Goal: Task Accomplishment & Management: Complete application form

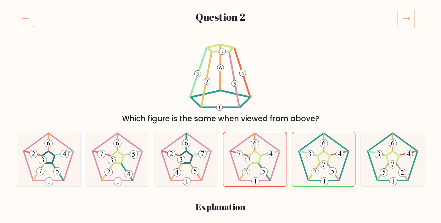
scroll to position [63, 0]
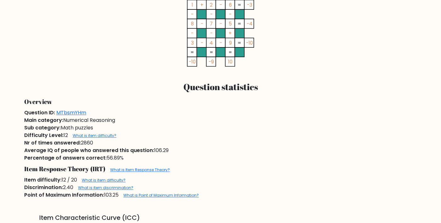
scroll to position [272, 0]
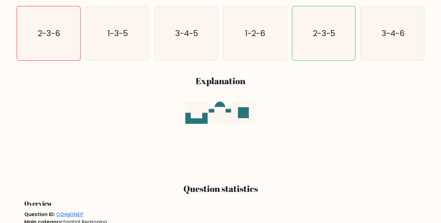
scroll to position [306, 0]
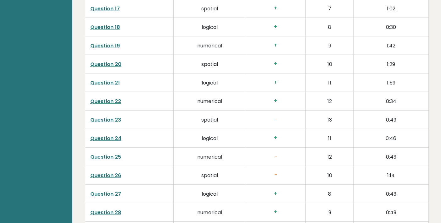
scroll to position [1333, 0]
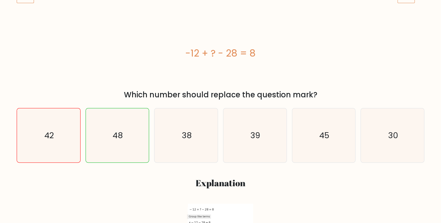
scroll to position [102, 0]
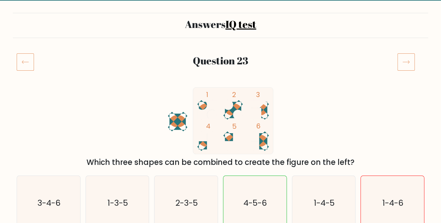
scroll to position [68, 0]
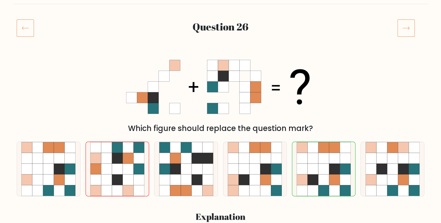
scroll to position [102, 0]
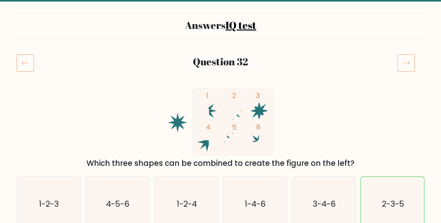
scroll to position [68, 0]
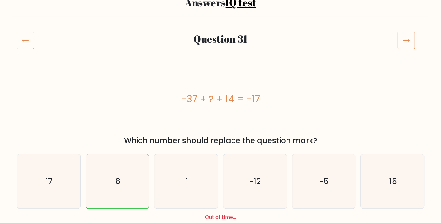
scroll to position [68, 0]
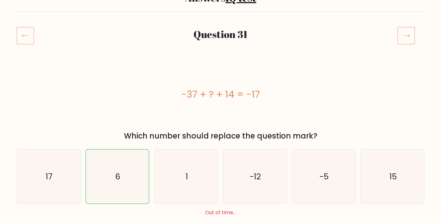
scroll to position [34, 0]
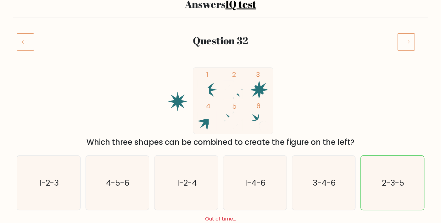
scroll to position [68, 0]
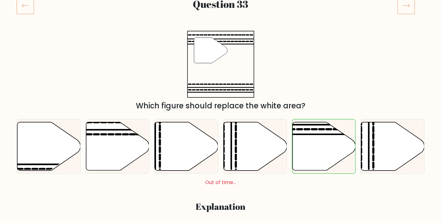
scroll to position [68, 0]
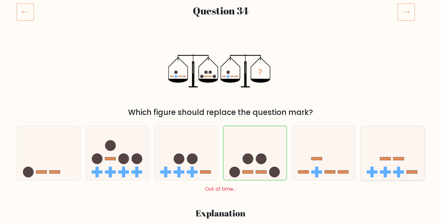
scroll to position [68, 0]
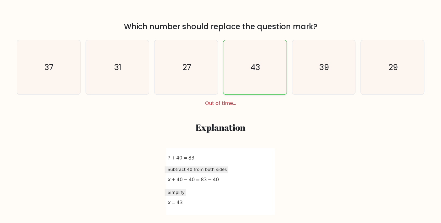
scroll to position [34, 0]
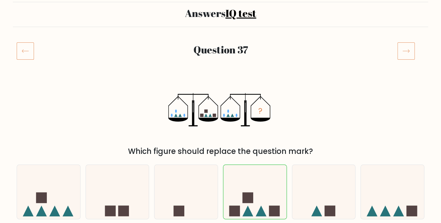
scroll to position [68, 0]
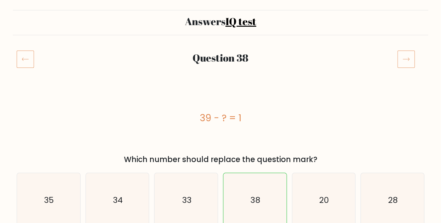
scroll to position [68, 0]
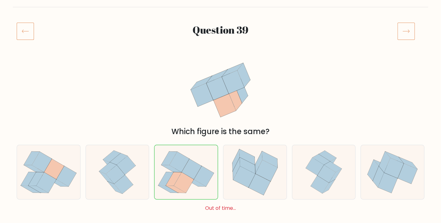
scroll to position [68, 0]
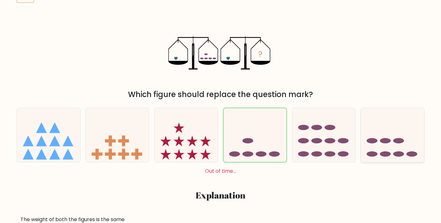
scroll to position [68, 0]
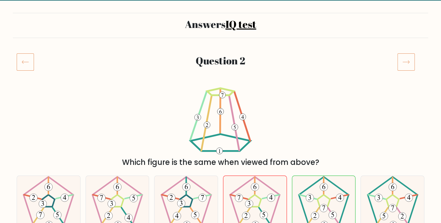
scroll to position [68, 0]
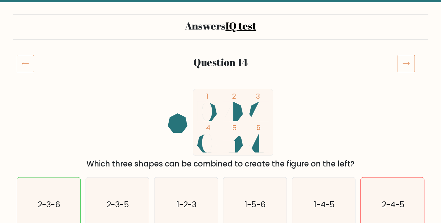
scroll to position [68, 0]
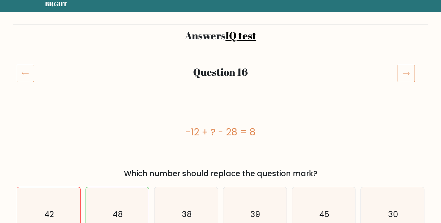
scroll to position [34, 0]
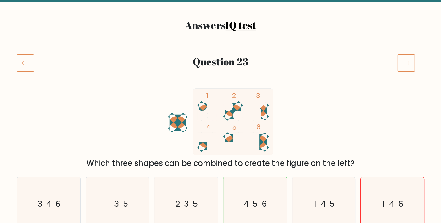
scroll to position [68, 0]
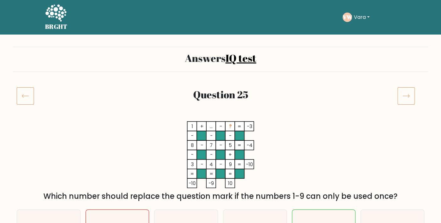
scroll to position [34, 0]
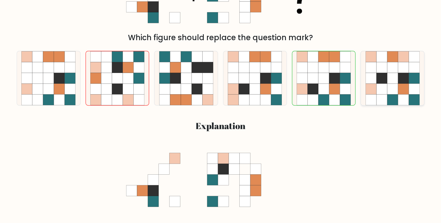
scroll to position [170, 0]
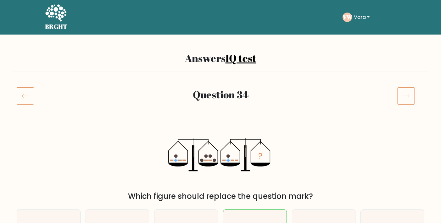
scroll to position [68, 0]
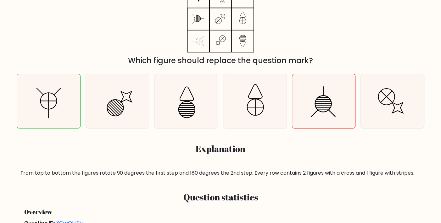
scroll to position [102, 0]
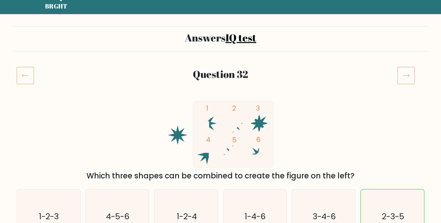
scroll to position [34, 0]
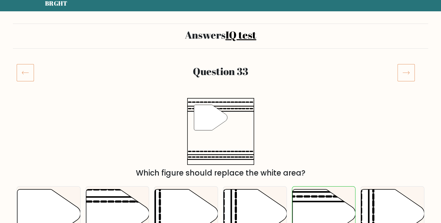
scroll to position [34, 0]
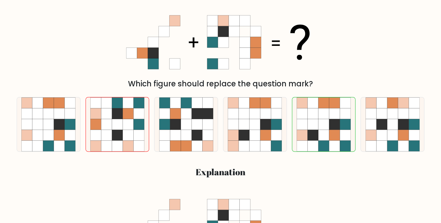
scroll to position [102, 0]
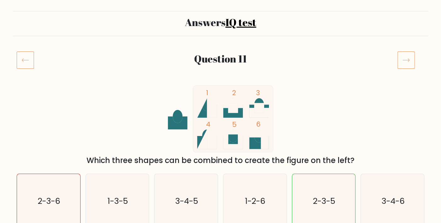
scroll to position [34, 0]
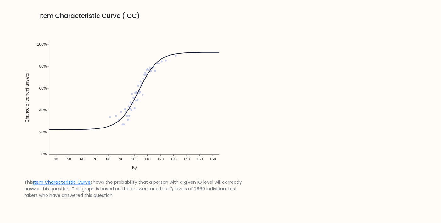
scroll to position [510, 0]
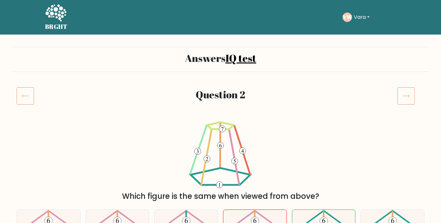
scroll to position [63, 0]
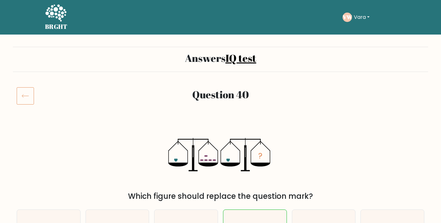
scroll to position [68, 0]
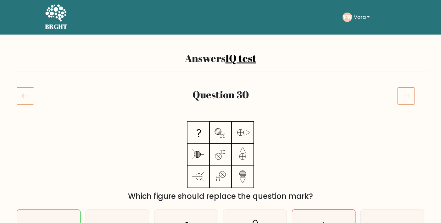
scroll to position [102, 0]
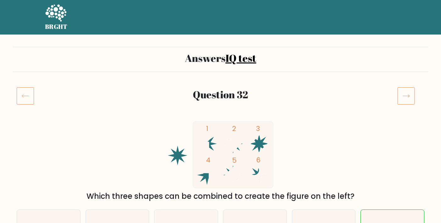
scroll to position [34, 0]
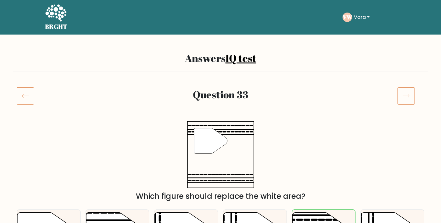
scroll to position [34, 0]
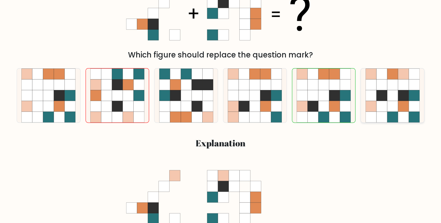
scroll to position [170, 0]
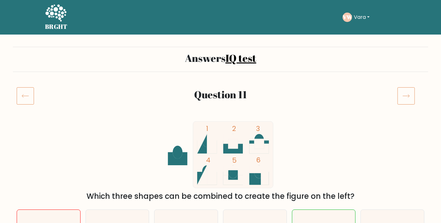
scroll to position [34, 0]
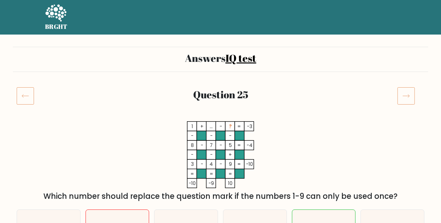
scroll to position [510, 0]
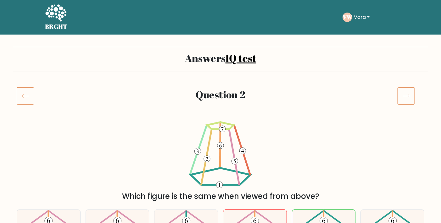
scroll to position [63, 0]
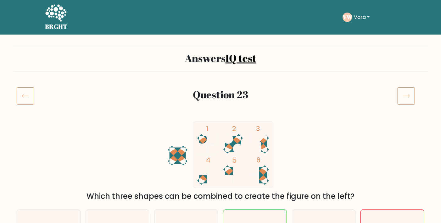
scroll to position [68, 0]
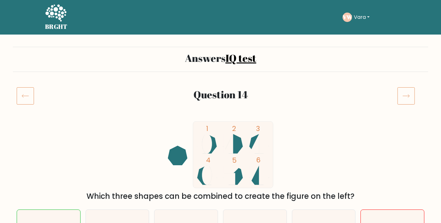
scroll to position [68, 0]
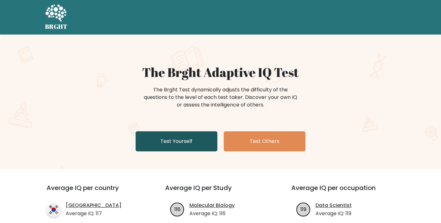
click at [180, 147] on link "Test Yourself" at bounding box center [177, 141] width 82 height 20
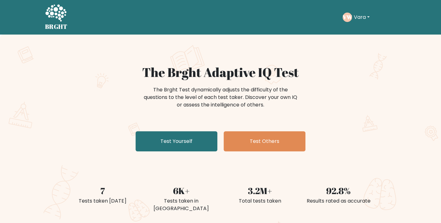
scroll to position [16, 0]
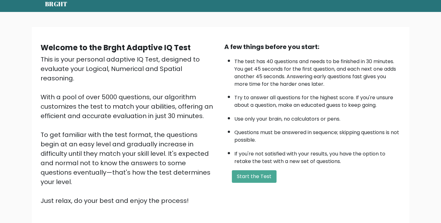
scroll to position [34, 0]
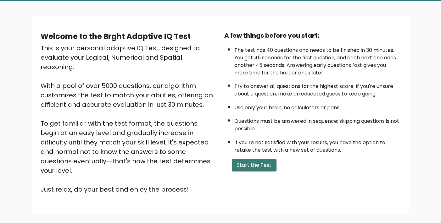
click at [262, 172] on button "Start the Test" at bounding box center [254, 165] width 45 height 13
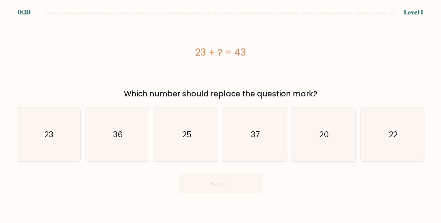
click at [325, 144] on icon "20" at bounding box center [324, 135] width 54 height 54
click at [221, 115] on input "e. 20" at bounding box center [221, 113] width 0 height 3
radio input "true"
click at [246, 193] on button "Next" at bounding box center [221, 184] width 82 height 20
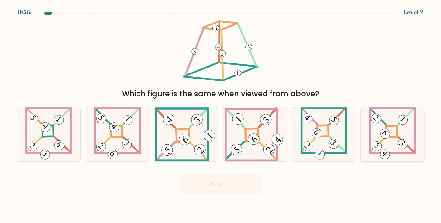
click at [388, 137] on 865 at bounding box center [385, 134] width 14 height 14
click at [221, 115] on input "f." at bounding box center [221, 113] width 0 height 3
radio input "true"
click at [241, 189] on button "Next" at bounding box center [221, 184] width 82 height 20
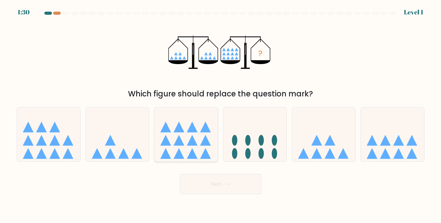
click at [185, 147] on icon at bounding box center [185, 135] width 63 height 52
click at [221, 115] on input "c." at bounding box center [221, 113] width 0 height 3
radio input "true"
click at [240, 186] on button "Next" at bounding box center [221, 184] width 82 height 20
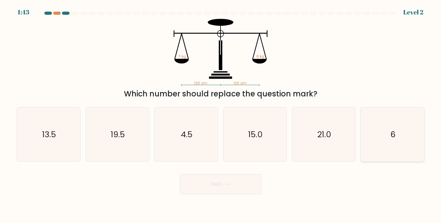
click at [388, 133] on icon "6" at bounding box center [393, 135] width 54 height 54
click at [221, 115] on input "f. 6" at bounding box center [221, 113] width 0 height 3
radio input "true"
click at [233, 183] on button "Next" at bounding box center [221, 184] width 82 height 20
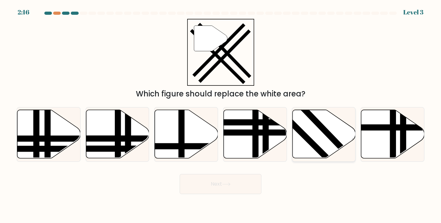
click at [314, 128] on icon at bounding box center [323, 134] width 63 height 48
click at [221, 115] on input "e." at bounding box center [221, 113] width 0 height 3
radio input "true"
click at [231, 182] on button "Next" at bounding box center [221, 184] width 82 height 20
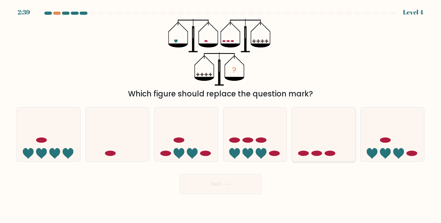
click at [345, 146] on icon at bounding box center [323, 135] width 63 height 52
click at [221, 115] on input "e." at bounding box center [221, 113] width 0 height 3
radio input "true"
click at [247, 188] on button "Next" at bounding box center [221, 184] width 82 height 20
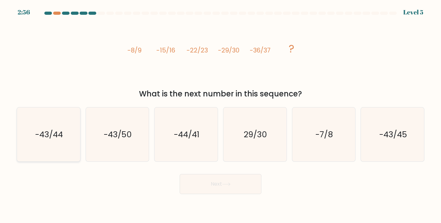
click at [51, 144] on icon "-43/44" at bounding box center [48, 135] width 54 height 54
click at [221, 115] on input "a. -43/44" at bounding box center [221, 113] width 0 height 3
radio input "true"
click at [214, 191] on button "Next" at bounding box center [221, 184] width 82 height 20
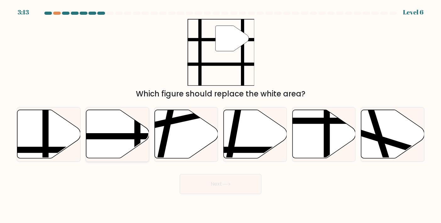
click at [116, 133] on icon at bounding box center [117, 134] width 63 height 48
click at [221, 115] on input "b." at bounding box center [221, 113] width 0 height 3
radio input "true"
click at [228, 181] on button "Next" at bounding box center [221, 184] width 82 height 20
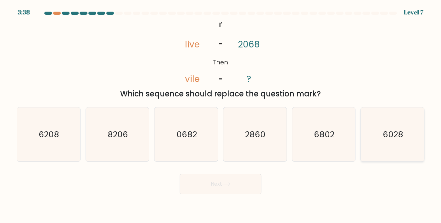
click at [397, 151] on icon "6028" at bounding box center [393, 135] width 54 height 54
click at [221, 115] on input "f. 6028" at bounding box center [221, 113] width 0 height 3
radio input "true"
click at [250, 190] on button "Next" at bounding box center [221, 184] width 82 height 20
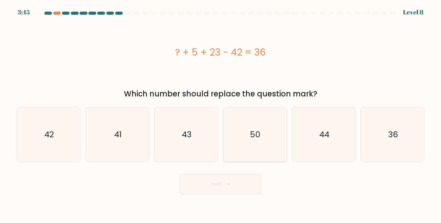
click at [251, 144] on icon "50" at bounding box center [255, 135] width 54 height 54
click at [221, 115] on input "d. 50" at bounding box center [221, 113] width 0 height 3
radio input "true"
click at [240, 191] on button "Next" at bounding box center [221, 184] width 82 height 20
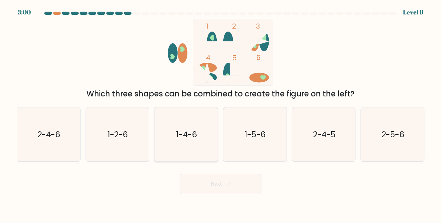
click at [204, 141] on icon "1-4-6" at bounding box center [186, 135] width 54 height 54
click at [221, 115] on input "c. 1-4-6" at bounding box center [221, 113] width 0 height 3
radio input "true"
click at [229, 184] on icon at bounding box center [226, 184] width 8 height 3
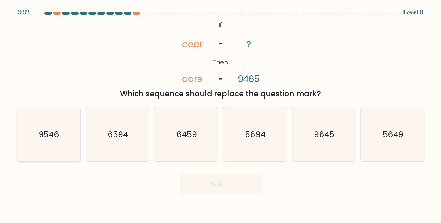
click at [52, 134] on text "9546" at bounding box center [49, 134] width 20 height 11
click at [221, 115] on input "a. 9546" at bounding box center [221, 113] width 0 height 3
radio input "true"
click at [330, 149] on icon "9645" at bounding box center [324, 135] width 54 height 54
click at [221, 115] on input "e. 9645" at bounding box center [221, 113] width 0 height 3
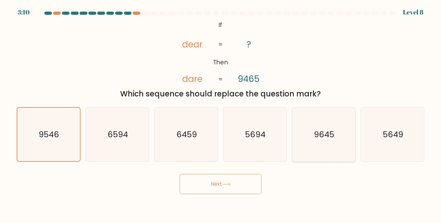
radio input "true"
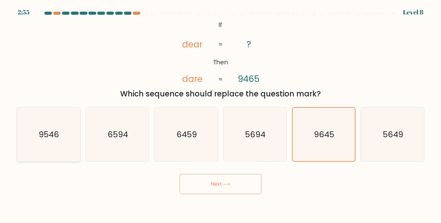
click at [49, 143] on icon "9546" at bounding box center [48, 135] width 54 height 54
click at [221, 115] on input "a. 9546" at bounding box center [221, 113] width 0 height 3
radio input "true"
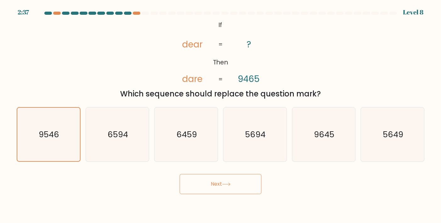
click at [257, 187] on button "Next" at bounding box center [221, 184] width 82 height 20
click at [238, 183] on button "Next" at bounding box center [221, 184] width 82 height 20
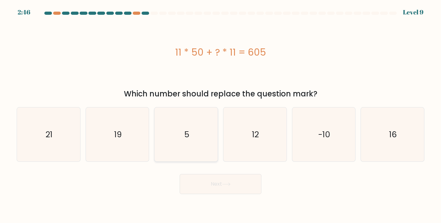
click at [178, 127] on icon "5" at bounding box center [186, 135] width 54 height 54
click at [221, 115] on input "c. 5" at bounding box center [221, 113] width 0 height 3
radio input "true"
click at [237, 184] on button "Next" at bounding box center [221, 184] width 82 height 20
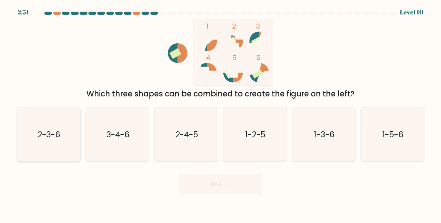
click at [40, 136] on text "2-3-6" at bounding box center [49, 134] width 23 height 11
click at [221, 115] on input "a. 2-3-6" at bounding box center [221, 113] width 0 height 3
radio input "true"
click at [246, 191] on button "Next" at bounding box center [221, 184] width 82 height 20
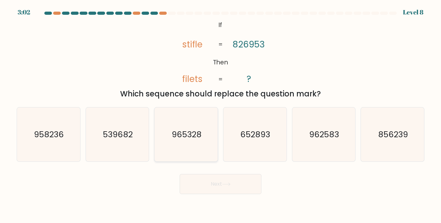
click at [195, 144] on icon "965328" at bounding box center [186, 135] width 54 height 54
click at [221, 115] on input "c. 965328" at bounding box center [221, 113] width 0 height 3
radio input "true"
click at [241, 180] on button "Next" at bounding box center [221, 184] width 82 height 20
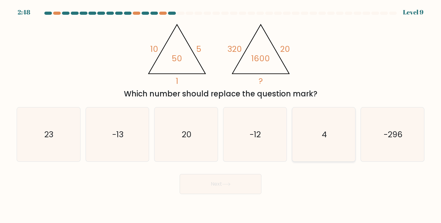
click at [343, 132] on icon "4" at bounding box center [324, 135] width 54 height 54
click at [221, 115] on input "e. 4" at bounding box center [221, 113] width 0 height 3
radio input "true"
click at [231, 182] on button "Next" at bounding box center [221, 184] width 82 height 20
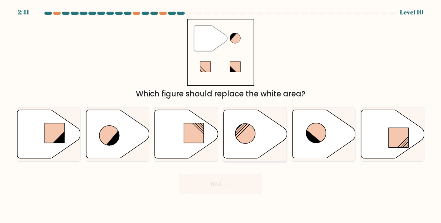
click at [260, 138] on icon at bounding box center [255, 134] width 63 height 48
click at [221, 115] on input "d." at bounding box center [221, 113] width 0 height 3
radio input "true"
click at [254, 182] on button "Next" at bounding box center [221, 184] width 82 height 20
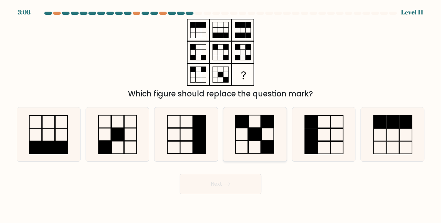
click at [263, 135] on icon at bounding box center [255, 135] width 54 height 54
click at [221, 115] on input "d." at bounding box center [221, 113] width 0 height 3
radio input "true"
click at [241, 190] on button "Next" at bounding box center [221, 184] width 82 height 20
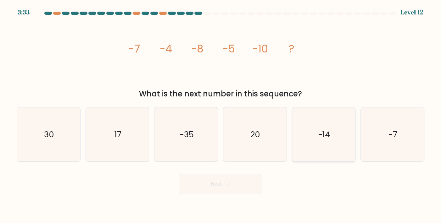
click at [342, 136] on icon "-14" at bounding box center [324, 135] width 54 height 54
click at [221, 115] on input "e. -14" at bounding box center [221, 113] width 0 height 3
radio input "true"
click at [227, 182] on button "Next" at bounding box center [221, 184] width 82 height 20
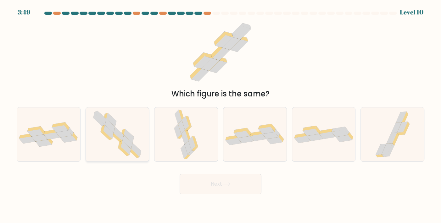
click at [121, 145] on icon at bounding box center [126, 148] width 10 height 14
click at [221, 115] on input "b." at bounding box center [221, 113] width 0 height 3
radio input "true"
click at [227, 184] on icon at bounding box center [226, 184] width 8 height 3
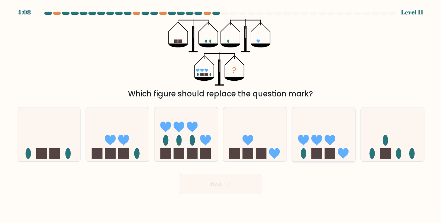
click at [321, 144] on icon at bounding box center [323, 135] width 63 height 52
click at [221, 115] on input "e." at bounding box center [221, 113] width 0 height 3
radio input "true"
click at [236, 181] on button "Next" at bounding box center [221, 184] width 82 height 20
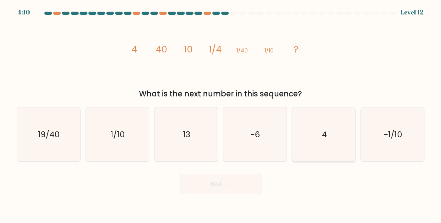
click at [339, 143] on icon "4" at bounding box center [324, 135] width 54 height 54
click at [221, 115] on input "e. 4" at bounding box center [221, 113] width 0 height 3
radio input "true"
click at [242, 188] on button "Next" at bounding box center [221, 184] width 82 height 20
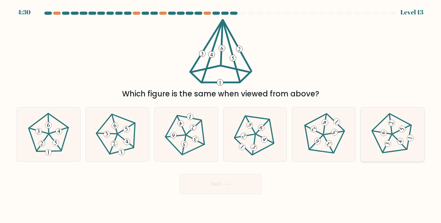
click at [399, 144] on 275 at bounding box center [400, 141] width 7 height 7
click at [221, 115] on input "f." at bounding box center [221, 113] width 0 height 3
radio input "true"
click at [212, 185] on button "Next" at bounding box center [221, 184] width 82 height 20
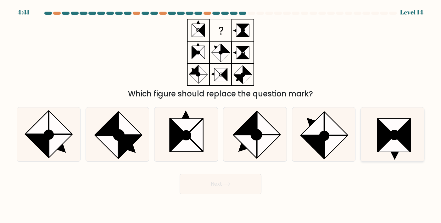
click at [388, 126] on icon at bounding box center [394, 127] width 32 height 16
click at [221, 115] on input "f." at bounding box center [221, 113] width 0 height 3
radio input "true"
click at [230, 188] on button "Next" at bounding box center [221, 184] width 82 height 20
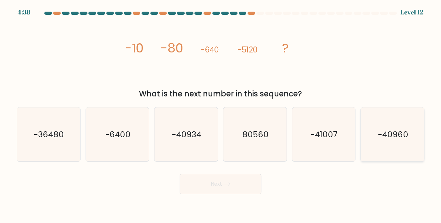
click at [399, 137] on text "-40960" at bounding box center [393, 134] width 30 height 11
click at [221, 115] on input "f. -40960" at bounding box center [221, 113] width 0 height 3
radio input "true"
click at [235, 190] on button "Next" at bounding box center [221, 184] width 82 height 20
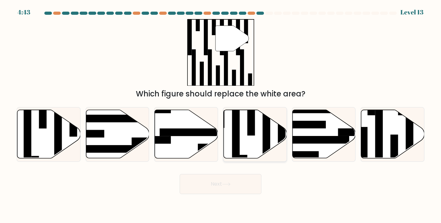
click at [267, 136] on rect at bounding box center [267, 132] width 8 height 69
click at [221, 115] on input "d." at bounding box center [221, 113] width 0 height 3
radio input "true"
click at [40, 124] on rect at bounding box center [43, 113] width 8 height 31
click at [221, 115] on input "a." at bounding box center [221, 113] width 0 height 3
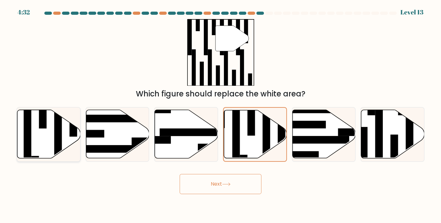
radio input "true"
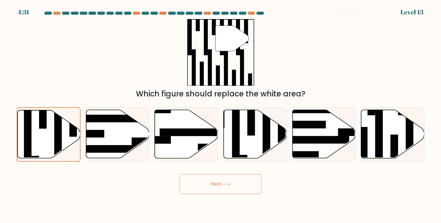
click at [231, 187] on button "Next" at bounding box center [221, 184] width 82 height 20
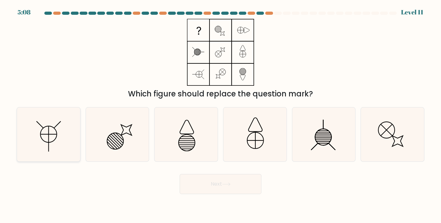
click at [46, 137] on icon at bounding box center [48, 135] width 54 height 54
click at [221, 115] on input "a." at bounding box center [221, 113] width 0 height 3
radio input "true"
click at [226, 187] on button "Next" at bounding box center [221, 184] width 82 height 20
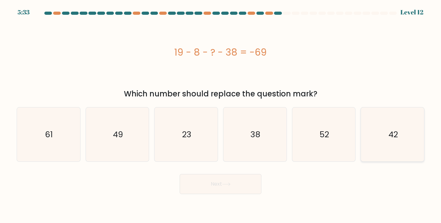
click at [402, 145] on icon "42" at bounding box center [393, 135] width 54 height 54
click at [221, 115] on input "f. 42" at bounding box center [221, 113] width 0 height 3
radio input "true"
click at [231, 187] on button "Next" at bounding box center [221, 184] width 82 height 20
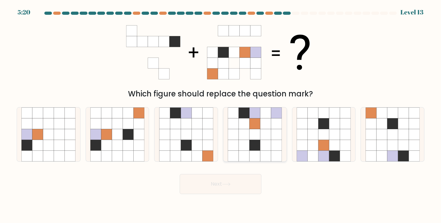
click at [265, 150] on icon at bounding box center [265, 145] width 11 height 11
click at [221, 115] on input "d." at bounding box center [221, 113] width 0 height 3
radio input "true"
click at [229, 187] on button "Next" at bounding box center [221, 184] width 82 height 20
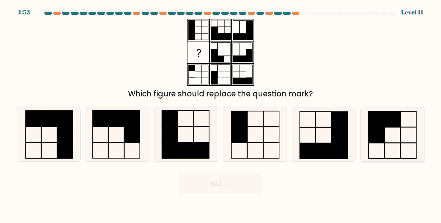
click at [381, 139] on rect at bounding box center [376, 134] width 16 height 15
click at [221, 115] on input "f." at bounding box center [221, 113] width 0 height 3
radio input "true"
click at [255, 188] on button "Next" at bounding box center [221, 184] width 82 height 20
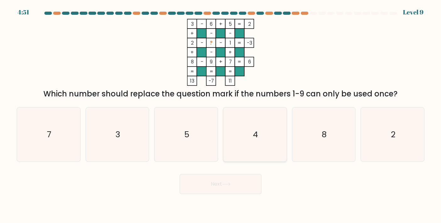
click at [254, 139] on icon "4" at bounding box center [255, 135] width 54 height 54
click at [221, 115] on input "d. 4" at bounding box center [221, 113] width 0 height 3
radio input "true"
click at [236, 181] on button "Next" at bounding box center [221, 184] width 82 height 20
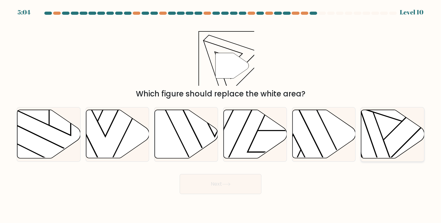
click at [386, 141] on icon at bounding box center [392, 134] width 63 height 48
click at [221, 115] on input "f." at bounding box center [221, 113] width 0 height 3
radio input "true"
click at [254, 179] on button "Next" at bounding box center [221, 184] width 82 height 20
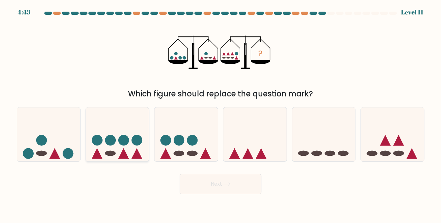
click at [141, 147] on icon at bounding box center [117, 135] width 63 height 52
click at [221, 115] on input "b." at bounding box center [221, 113] width 0 height 3
radio input "true"
click at [247, 185] on button "Next" at bounding box center [221, 184] width 82 height 20
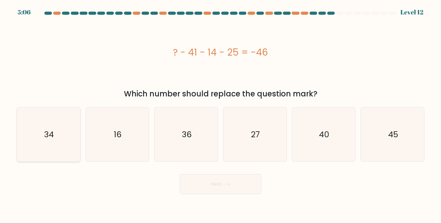
click at [49, 143] on icon "34" at bounding box center [48, 135] width 54 height 54
click at [221, 115] on input "a. 34" at bounding box center [221, 113] width 0 height 3
radio input "true"
click at [231, 188] on button "Next" at bounding box center [221, 184] width 82 height 20
click at [225, 181] on button "Next" at bounding box center [221, 184] width 82 height 20
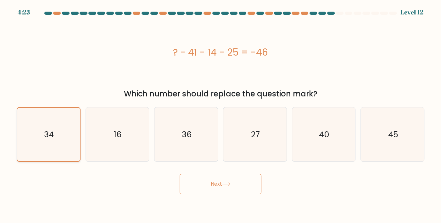
click at [54, 140] on icon "34" at bounding box center [48, 134] width 53 height 53
click at [221, 115] on input "a. 34" at bounding box center [221, 113] width 0 height 3
click at [213, 181] on button "Next" at bounding box center [221, 184] width 82 height 20
click at [228, 186] on button "Next" at bounding box center [221, 184] width 82 height 20
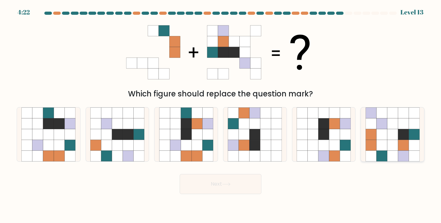
click at [402, 141] on icon at bounding box center [403, 145] width 11 height 11
click at [221, 115] on input "f." at bounding box center [221, 113] width 0 height 3
radio input "true"
click at [236, 186] on button "Next" at bounding box center [221, 184] width 82 height 20
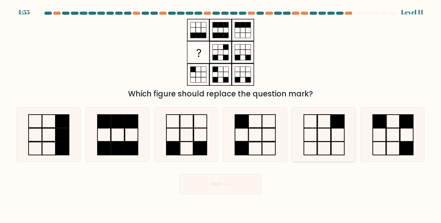
click at [334, 133] on icon at bounding box center [324, 135] width 54 height 54
click at [221, 115] on input "e." at bounding box center [221, 113] width 0 height 3
radio input "true"
click at [250, 179] on button "Next" at bounding box center [221, 184] width 82 height 20
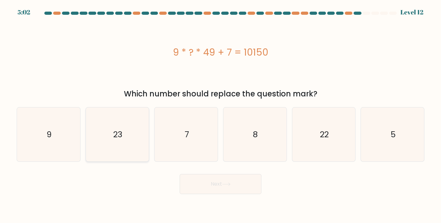
click at [132, 150] on icon "23" at bounding box center [117, 135] width 54 height 54
click at [221, 115] on input "b. 23" at bounding box center [221, 113] width 0 height 3
radio input "true"
click at [221, 190] on button "Next" at bounding box center [221, 184] width 82 height 20
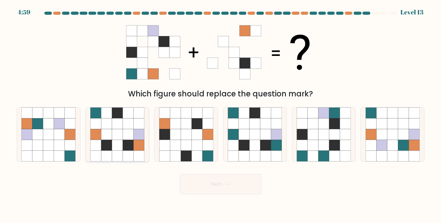
click at [118, 138] on icon at bounding box center [117, 134] width 11 height 11
click at [221, 115] on input "b." at bounding box center [221, 113] width 0 height 3
radio input "true"
click at [245, 184] on button "Next" at bounding box center [221, 184] width 82 height 20
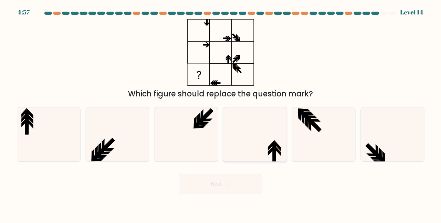
click at [269, 155] on icon at bounding box center [271, 150] width 7 height 11
click at [221, 115] on input "d." at bounding box center [221, 113] width 0 height 3
radio input "true"
drag, startPoint x: 241, startPoint y: 188, endPoint x: 323, endPoint y: 207, distance: 84.2
click at [241, 188] on button "Next" at bounding box center [221, 184] width 82 height 20
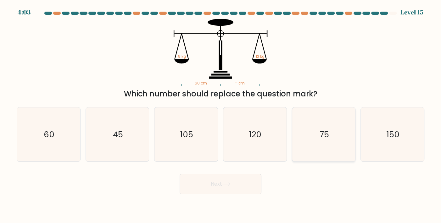
click at [320, 141] on icon "75" at bounding box center [324, 135] width 54 height 54
click at [221, 115] on input "e. 75" at bounding box center [221, 113] width 0 height 3
radio input "true"
click at [249, 182] on button "Next" at bounding box center [221, 184] width 82 height 20
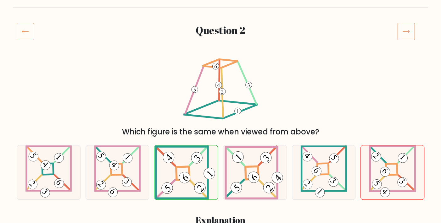
scroll to position [68, 0]
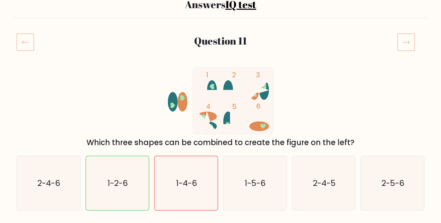
scroll to position [68, 0]
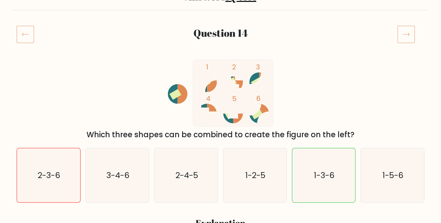
scroll to position [68, 0]
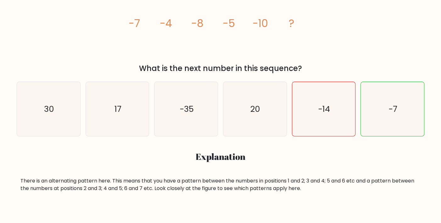
scroll to position [102, 0]
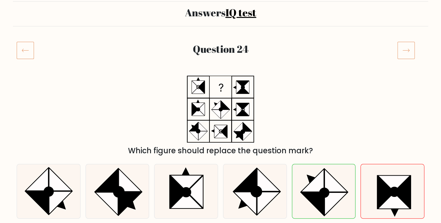
scroll to position [34, 0]
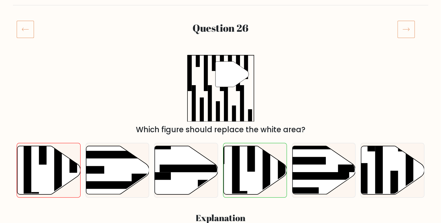
scroll to position [68, 0]
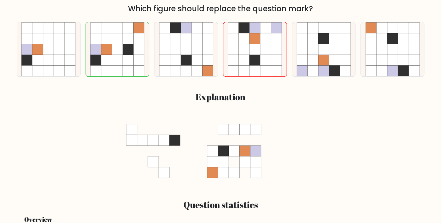
scroll to position [204, 0]
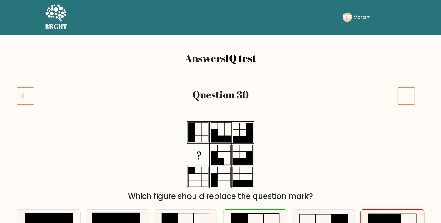
scroll to position [34, 0]
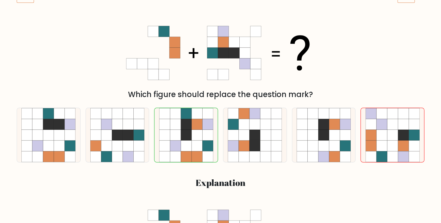
scroll to position [170, 0]
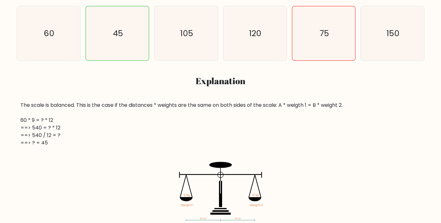
scroll to position [272, 0]
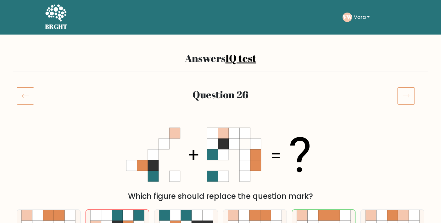
scroll to position [170, 0]
